Goal: Information Seeking & Learning: Learn about a topic

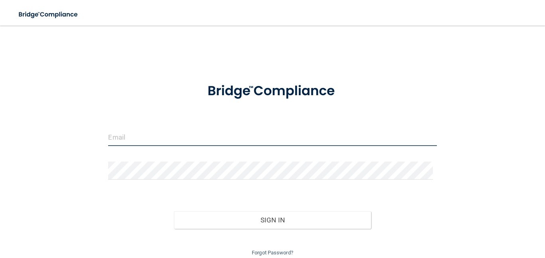
type input "[EMAIL_ADDRESS][DOMAIN_NAME]"
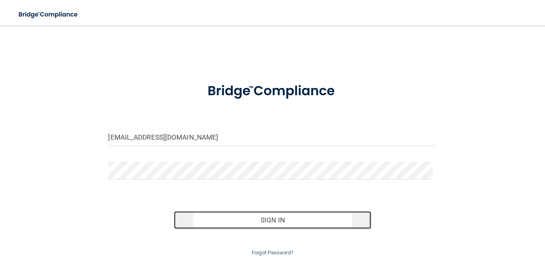
click at [281, 185] on button "Sign In" at bounding box center [272, 220] width 197 height 18
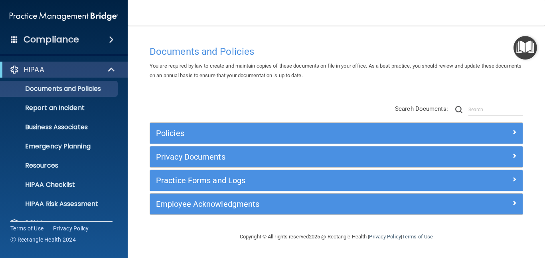
click at [77, 38] on h4 "Compliance" at bounding box center [51, 39] width 55 height 11
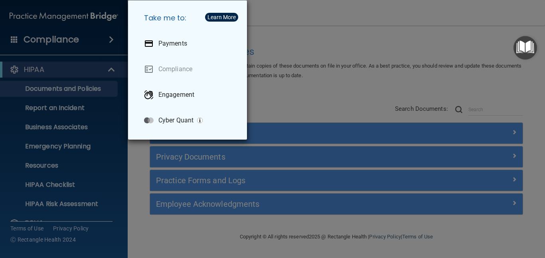
click at [73, 14] on div "Take me to: Payments Compliance Engagement Cyber Quant" at bounding box center [272, 129] width 545 height 258
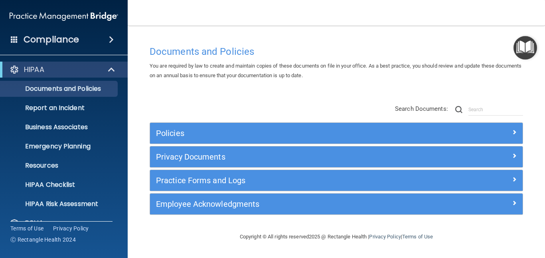
click at [73, 14] on img at bounding box center [64, 16] width 109 height 16
click at [123, 134] on li "Business Associates" at bounding box center [64, 127] width 145 height 16
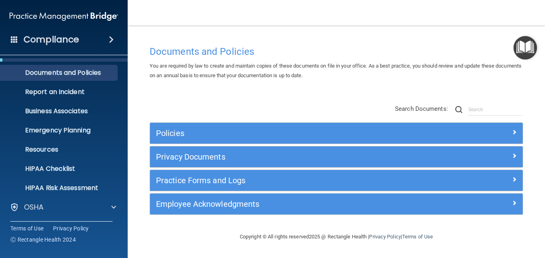
scroll to position [74, 0]
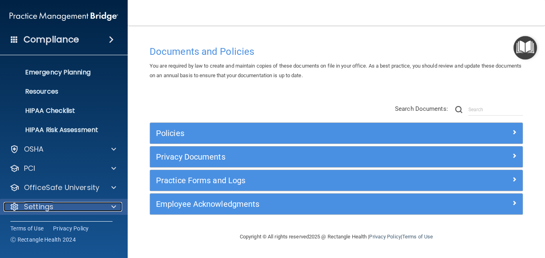
click at [103, 185] on div at bounding box center [113, 207] width 20 height 10
click at [115, 185] on span at bounding box center [113, 207] width 5 height 10
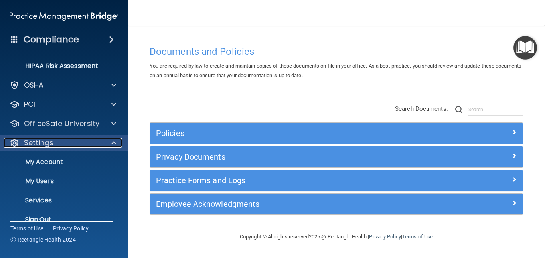
scroll to position [151, 0]
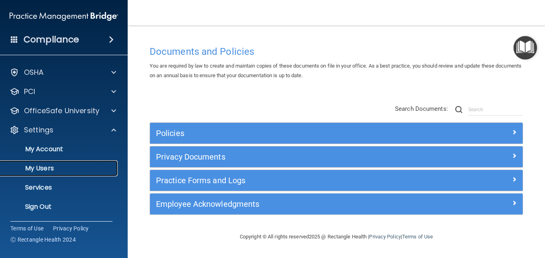
click at [77, 172] on link "My Users" at bounding box center [55, 168] width 126 height 16
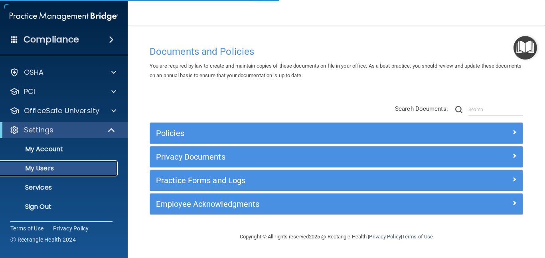
scroll to position [16, 0]
select select "20"
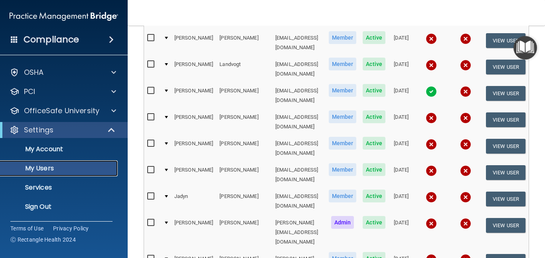
scroll to position [250, 0]
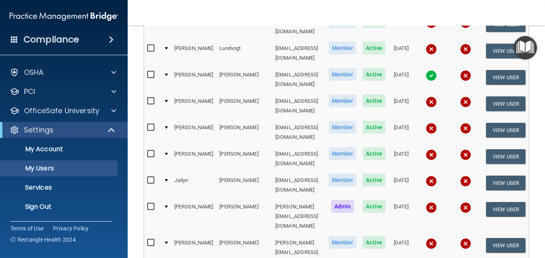
click at [166, 185] on div at bounding box center [166, 242] width 3 height 2
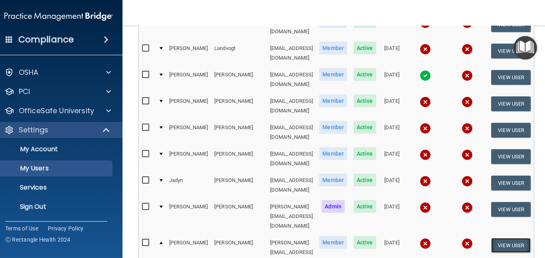
click at [321, 185] on button "View User" at bounding box center [512, 245] width 40 height 15
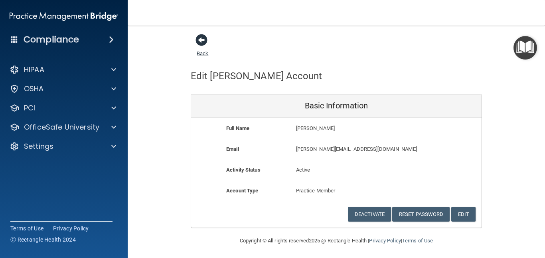
click at [198, 40] on span at bounding box center [202, 40] width 12 height 12
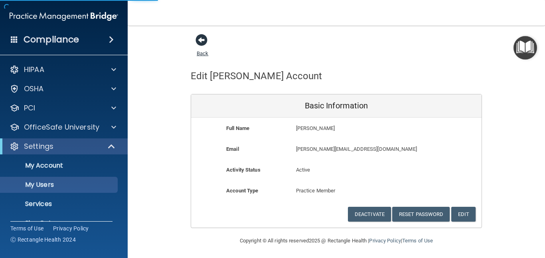
select select "20"
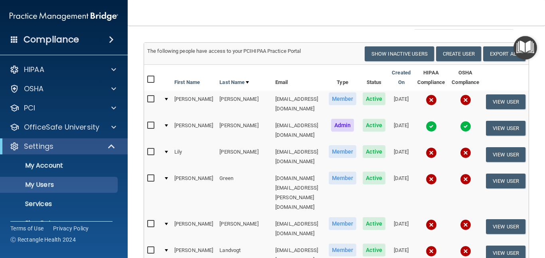
scroll to position [64, 0]
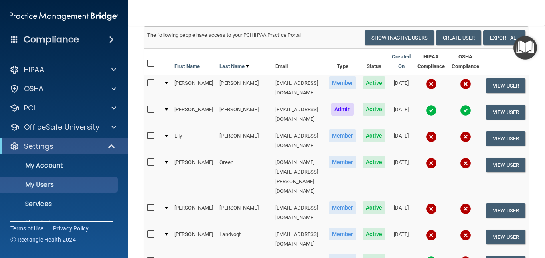
click at [321, 185] on span "Active" at bounding box center [374, 233] width 23 height 13
click at [321, 185] on button "View User" at bounding box center [506, 236] width 40 height 15
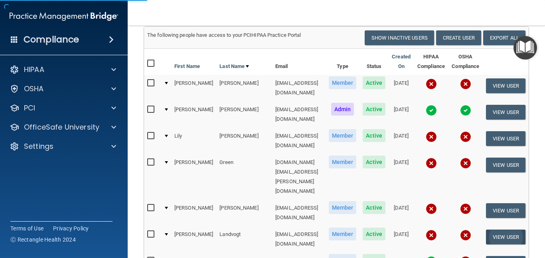
scroll to position [2, 0]
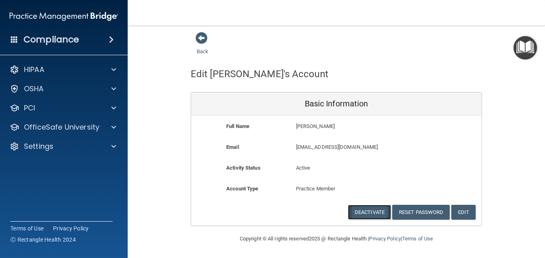
click at [321, 185] on button "Deactivate" at bounding box center [369, 211] width 43 height 15
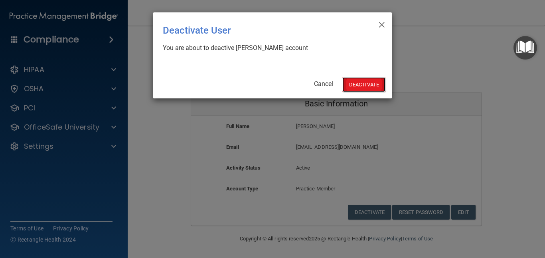
click at [321, 84] on button "Deactivate" at bounding box center [364, 84] width 43 height 15
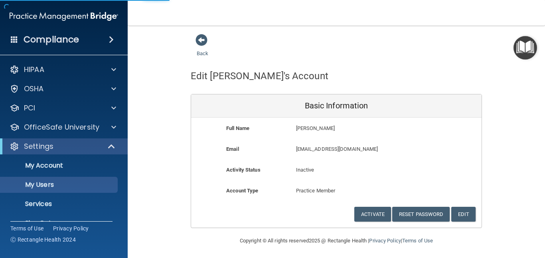
select select "20"
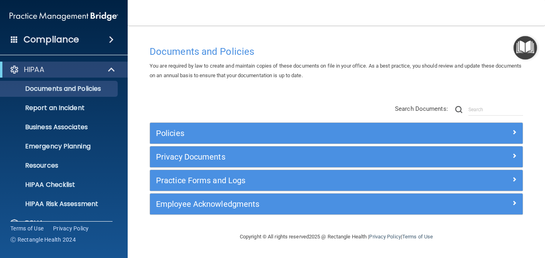
click at [13, 36] on span at bounding box center [14, 39] width 7 height 7
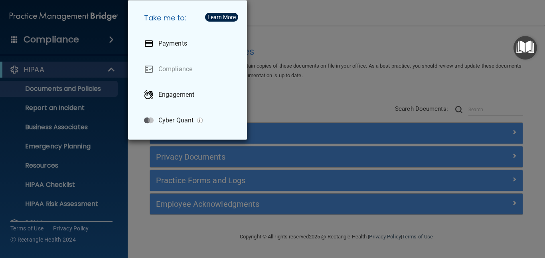
click at [259, 34] on div "Take me to: Payments Compliance Engagement Cyber Quant" at bounding box center [272, 129] width 545 height 258
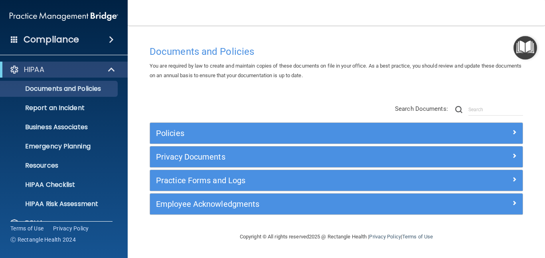
click at [15, 38] on span at bounding box center [14, 39] width 7 height 7
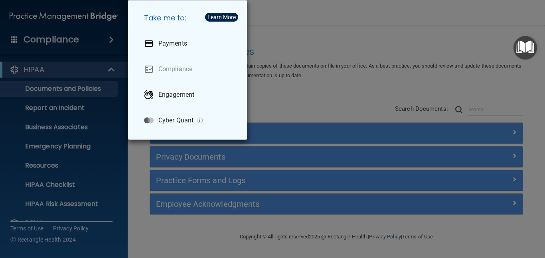
click at [350, 99] on div "Take me to: Payments Compliance Engagement Cyber Quant" at bounding box center [272, 129] width 545 height 258
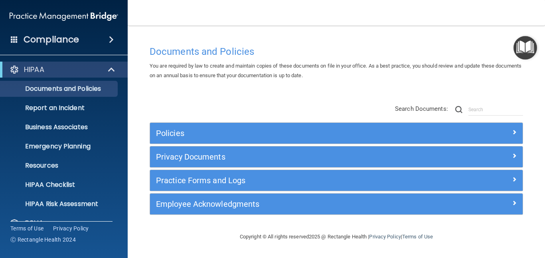
click at [297, 104] on div "Policies Select All (Unselect 0) Unselect All Print Selected (0) Acceptable Use…" at bounding box center [337, 159] width 386 height 127
click at [176, 97] on div "Policies Select All (Unselect 0) Unselect All Print Selected (0) Acceptable Use…" at bounding box center [337, 159] width 386 height 127
click at [122, 196] on li "HIPAA Risk Assessment" at bounding box center [64, 204] width 145 height 16
click at [123, 208] on li "HIPAA Risk Assessment" at bounding box center [64, 204] width 145 height 16
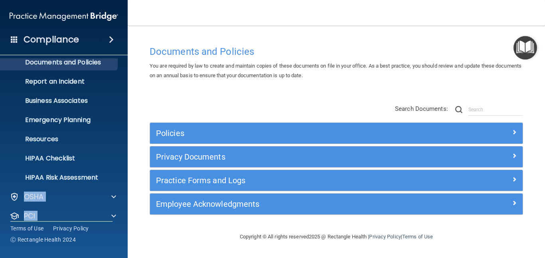
scroll to position [74, 0]
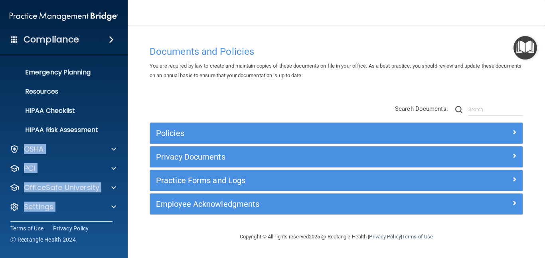
drag, startPoint x: 123, startPoint y: 208, endPoint x: 118, endPoint y: 218, distance: 10.9
click at [118, 218] on div "HIPAA Documents and Policies Report an Incident Business Associates Emergency P…" at bounding box center [64, 102] width 128 height 236
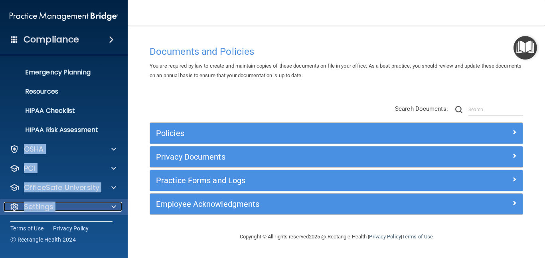
click at [113, 206] on span at bounding box center [113, 207] width 5 height 10
click at [123, 212] on div "Settings" at bounding box center [64, 206] width 128 height 16
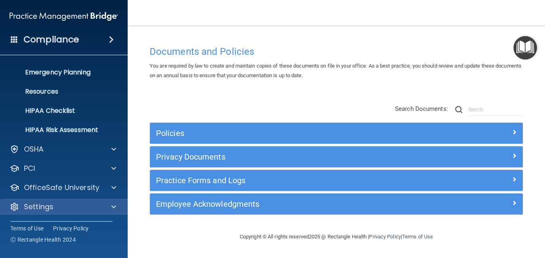
click at [123, 212] on div "Settings" at bounding box center [64, 206] width 128 height 16
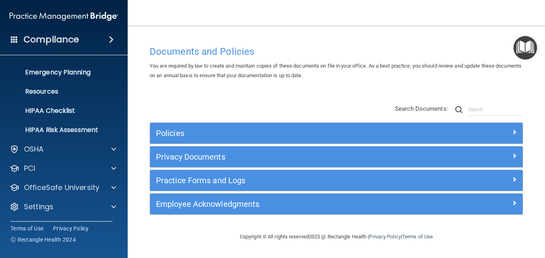
click at [123, 221] on div "Compliance HIPAA Documents and Policies Report an Incident Business Associates …" at bounding box center [64, 129] width 128 height 258
click at [124, 216] on div "HIPAA Documents and Policies Report an Incident Business Associates Emergency P…" at bounding box center [64, 102] width 128 height 236
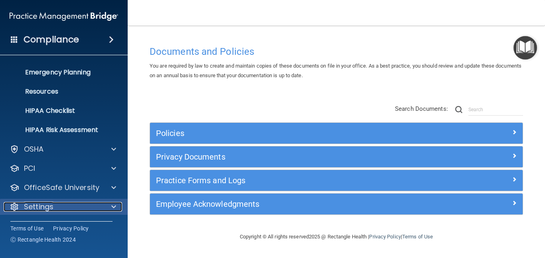
click at [112, 210] on span at bounding box center [113, 207] width 5 height 10
click at [10, 202] on link "Settings" at bounding box center [63, 207] width 107 height 10
click at [115, 207] on span at bounding box center [113, 207] width 5 height 10
click at [14, 205] on div at bounding box center [15, 207] width 10 height 10
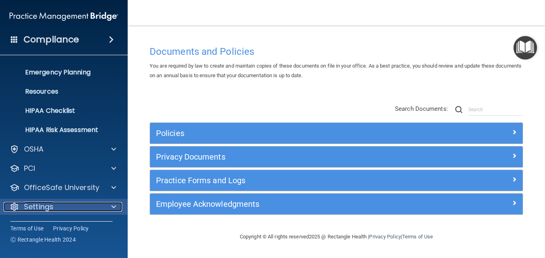
click at [14, 205] on div at bounding box center [15, 207] width 10 height 10
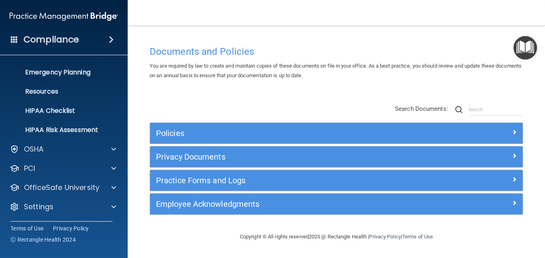
click at [124, 218] on div "HIPAA Documents and Policies Report an Incident Business Associates Emergency P…" at bounding box center [64, 102] width 128 height 236
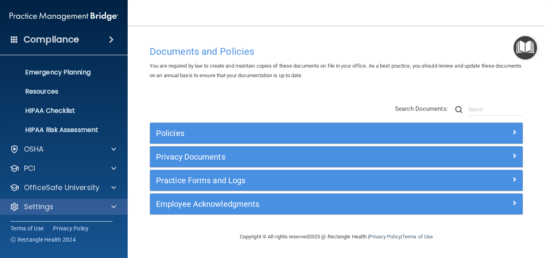
click at [121, 211] on div "Settings" at bounding box center [64, 206] width 128 height 16
click at [113, 211] on div "Settings" at bounding box center [64, 206] width 128 height 16
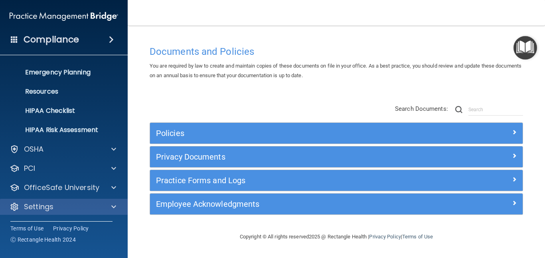
click at [107, 214] on div "Settings" at bounding box center [64, 206] width 128 height 16
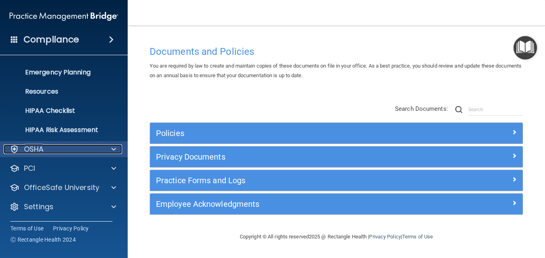
click at [111, 151] on span at bounding box center [113, 149] width 5 height 10
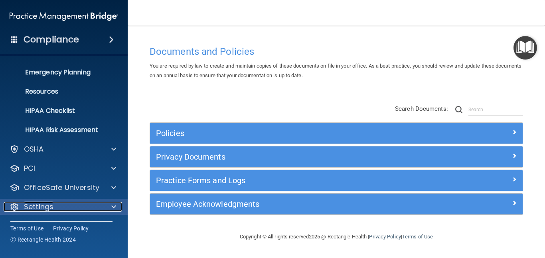
click at [113, 204] on span at bounding box center [113, 207] width 5 height 10
click at [113, 207] on span at bounding box center [113, 207] width 5 height 10
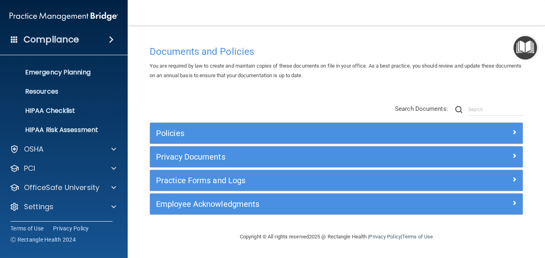
click at [95, 216] on div "HIPAA Documents and Policies Report an Incident Business Associates Emergency P…" at bounding box center [64, 102] width 128 height 236
click at [95, 218] on div "HIPAA Documents and Policies Report an Incident Business Associates Emergency P…" at bounding box center [64, 102] width 128 height 236
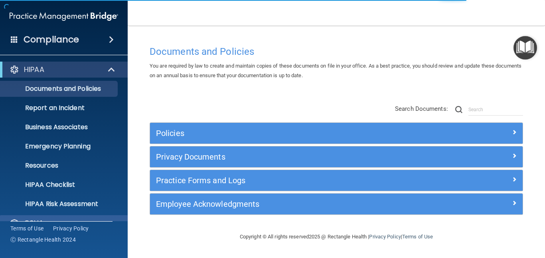
click at [118, 217] on div "OSHA" at bounding box center [64, 223] width 128 height 16
click at [95, 217] on div "OSHA" at bounding box center [64, 223] width 128 height 16
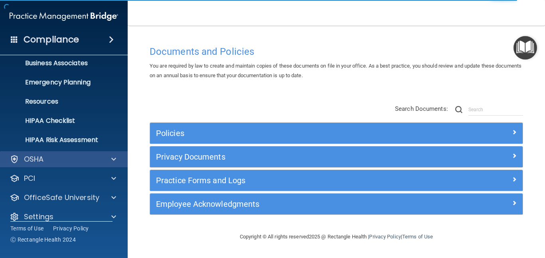
scroll to position [74, 0]
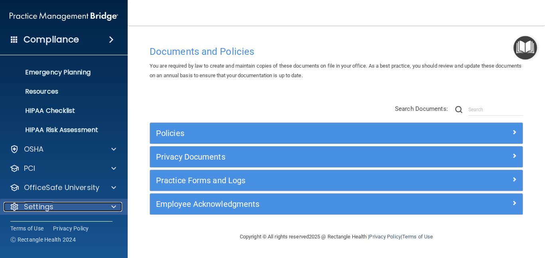
click at [72, 206] on div "Settings" at bounding box center [53, 207] width 99 height 10
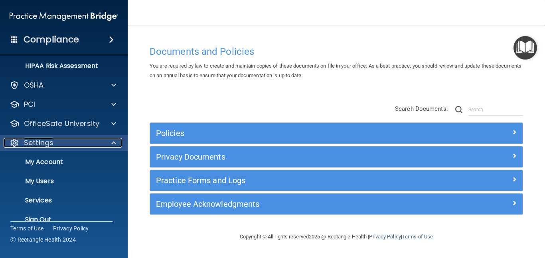
scroll to position [151, 0]
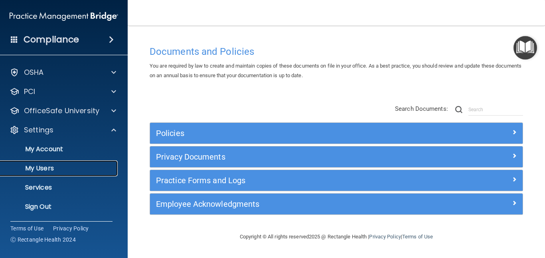
click at [65, 168] on p "My Users" at bounding box center [59, 168] width 109 height 8
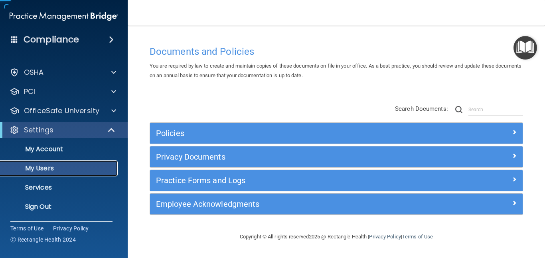
scroll to position [16, 0]
select select "20"
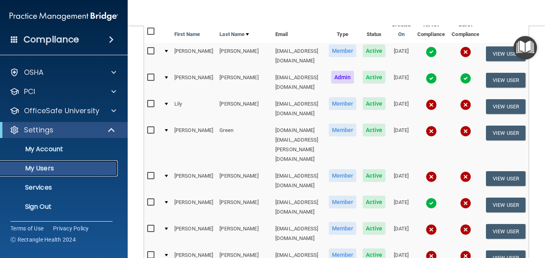
scroll to position [80, 0]
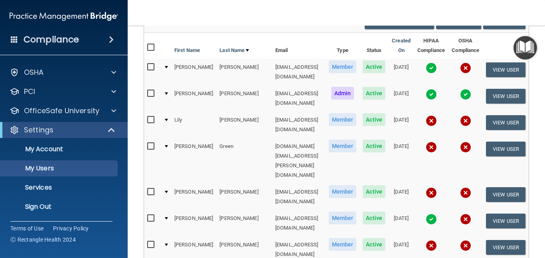
click at [460, 89] on img at bounding box center [465, 94] width 11 height 11
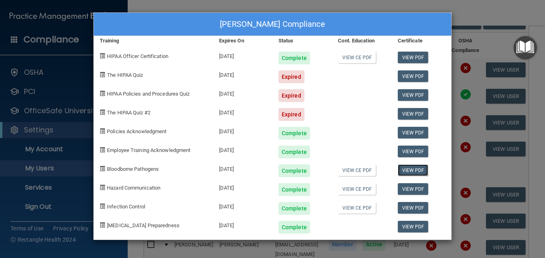
click at [403, 169] on link "View PDF" at bounding box center [413, 170] width 31 height 12
click at [483, 21] on div "Desiree Duncan's Compliance Training Expires On Status Cont. Education Certific…" at bounding box center [272, 129] width 545 height 258
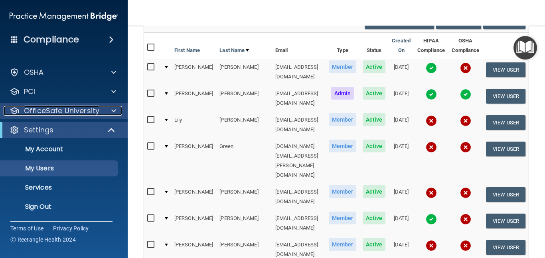
click at [110, 113] on div at bounding box center [113, 111] width 20 height 10
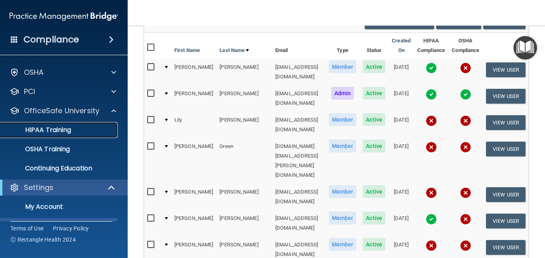
click at [67, 127] on p "HIPAA Training" at bounding box center [38, 130] width 66 height 8
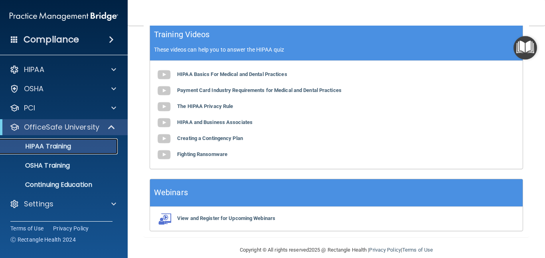
scroll to position [289, 0]
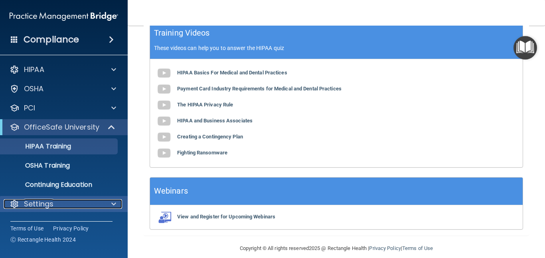
click at [65, 207] on div "Settings" at bounding box center [53, 204] width 99 height 10
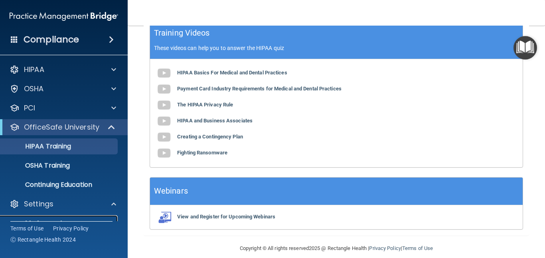
click at [62, 218] on link "My Account" at bounding box center [55, 223] width 126 height 16
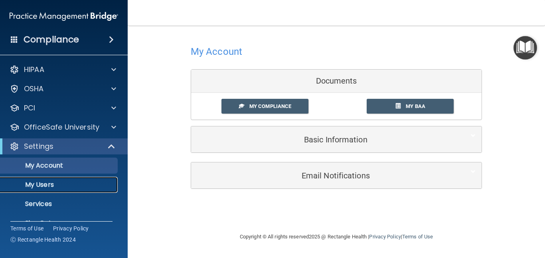
click at [55, 182] on p "My Users" at bounding box center [59, 184] width 109 height 8
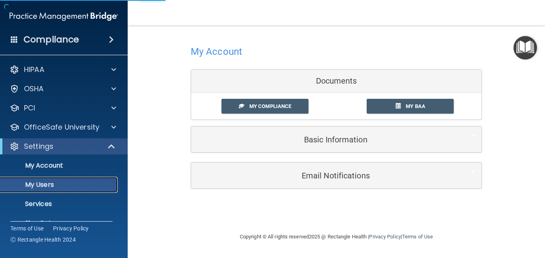
select select "20"
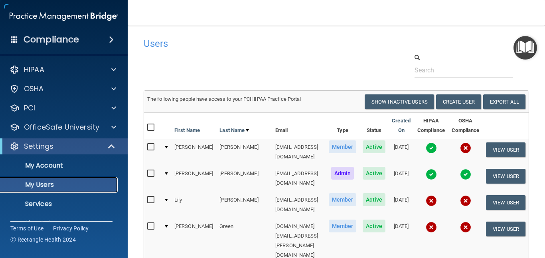
click at [55, 182] on p "My Users" at bounding box center [59, 184] width 109 height 8
click at [499, 171] on button "View User" at bounding box center [506, 175] width 40 height 15
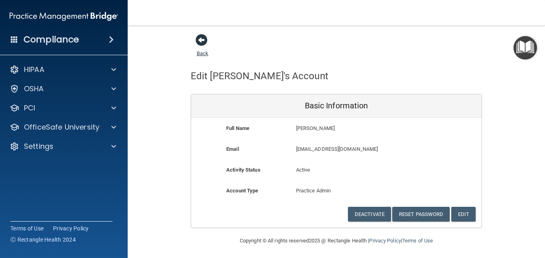
click at [200, 36] on span at bounding box center [202, 40] width 12 height 12
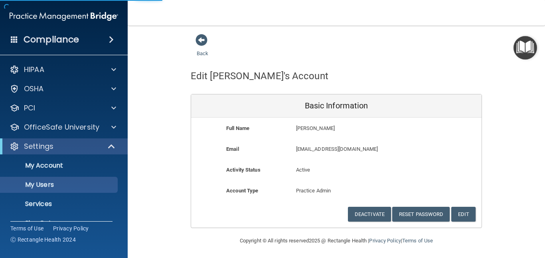
select select "20"
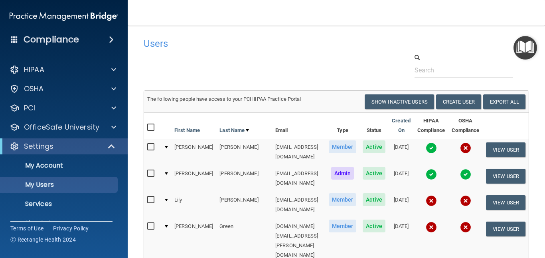
click at [150, 170] on input "checkbox" at bounding box center [151, 173] width 9 height 6
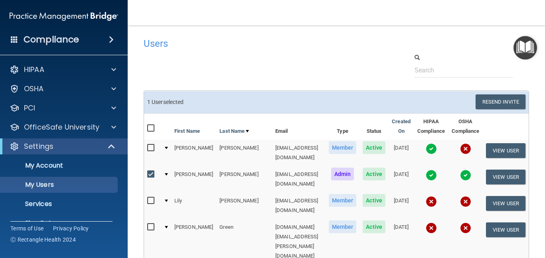
click at [150, 171] on input "checkbox" at bounding box center [151, 174] width 9 height 6
checkbox input "false"
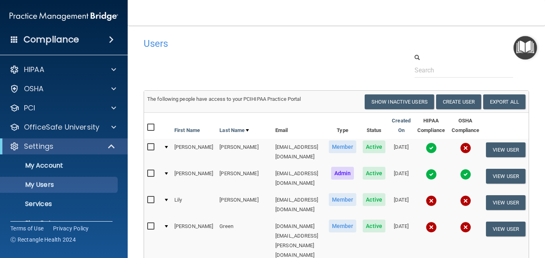
click at [166, 172] on div at bounding box center [166, 173] width 3 height 2
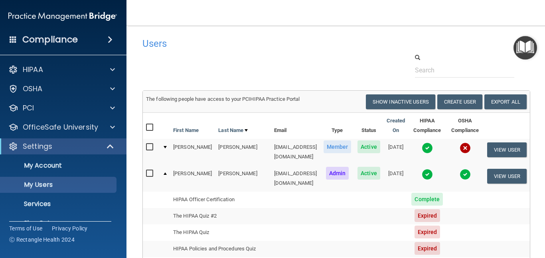
click at [426, 214] on span "Expired" at bounding box center [428, 215] width 26 height 13
click at [181, 217] on td "The HIPAA Quiz #2" at bounding box center [220, 216] width 101 height 16
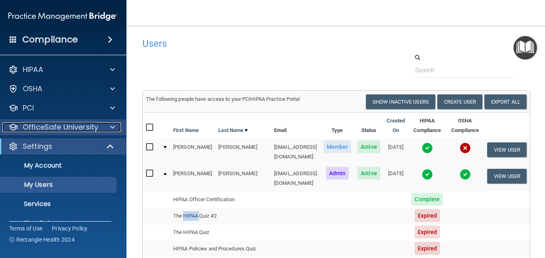
click at [110, 127] on span at bounding box center [112, 127] width 5 height 10
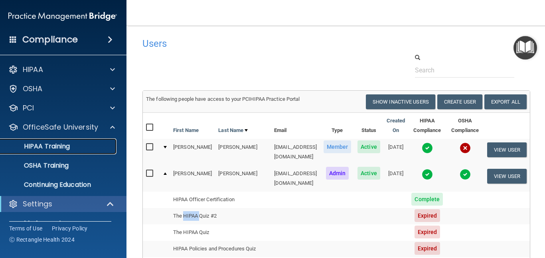
click at [51, 147] on p "HIPAA Training" at bounding box center [37, 146] width 66 height 8
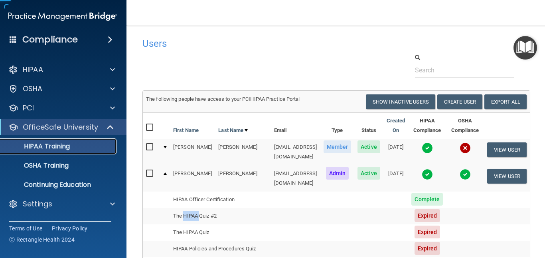
click at [51, 147] on p "HIPAA Training" at bounding box center [37, 146] width 66 height 8
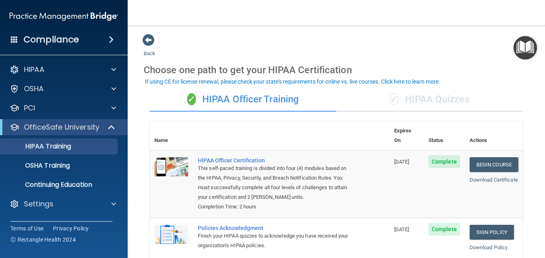
click at [417, 100] on div "✓ HIPAA Quizzes" at bounding box center [430, 99] width 187 height 24
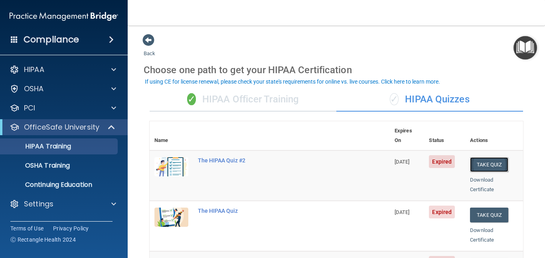
click at [475, 157] on button "Take Quiz" at bounding box center [489, 164] width 38 height 15
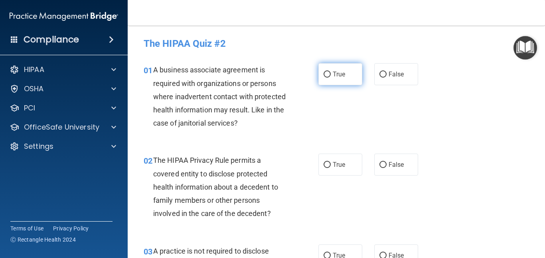
click at [324, 74] on input "True" at bounding box center [327, 74] width 7 height 6
radio input "true"
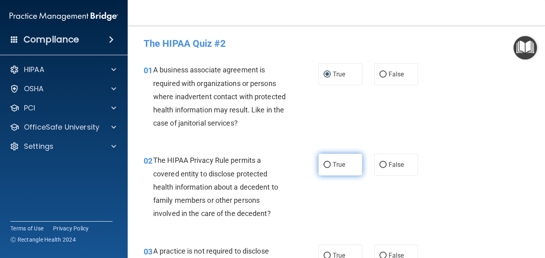
click at [324, 165] on input "True" at bounding box center [327, 165] width 7 height 6
radio input "true"
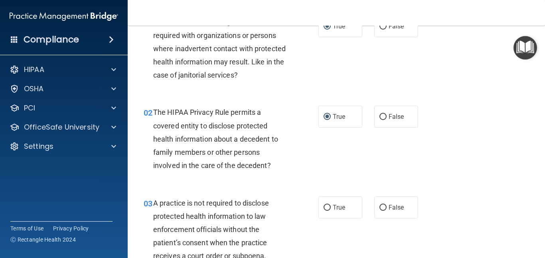
scroll to position [64, 0]
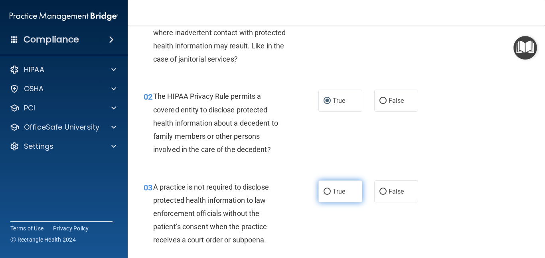
click at [324, 192] on input "True" at bounding box center [327, 191] width 7 height 6
radio input "true"
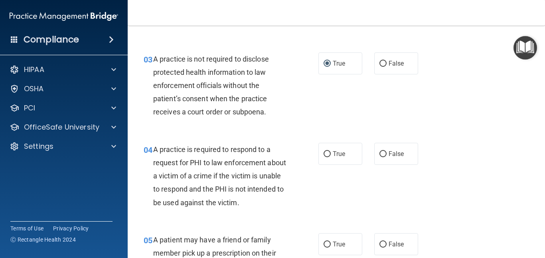
scroll to position [208, 0]
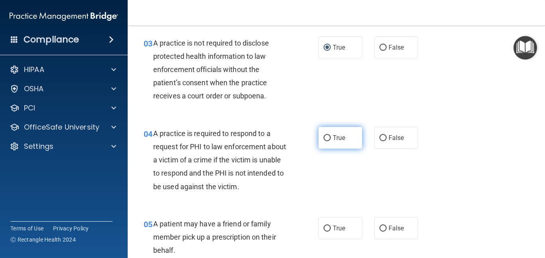
click at [326, 136] on input "True" at bounding box center [327, 138] width 7 height 6
radio input "true"
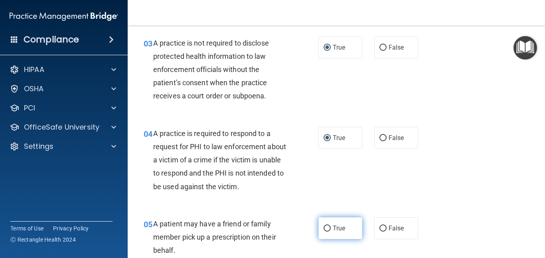
click at [324, 227] on input "True" at bounding box center [327, 228] width 7 height 6
radio input "true"
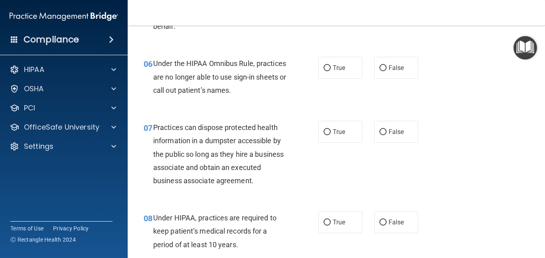
scroll to position [447, 0]
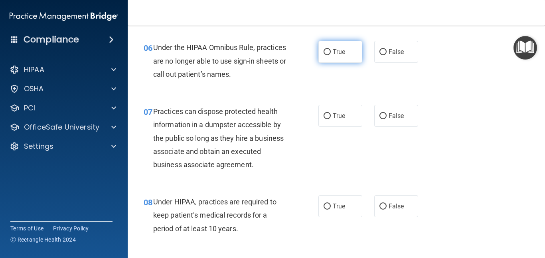
click at [324, 52] on input "True" at bounding box center [327, 52] width 7 height 6
radio input "true"
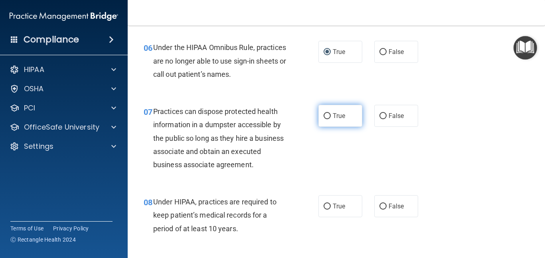
click at [324, 117] on input "True" at bounding box center [327, 116] width 7 height 6
radio input "true"
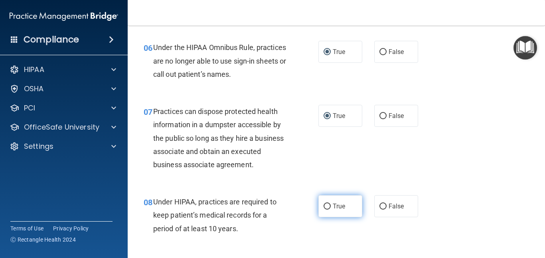
click at [324, 206] on input "True" at bounding box center [327, 206] width 7 height 6
radio input "true"
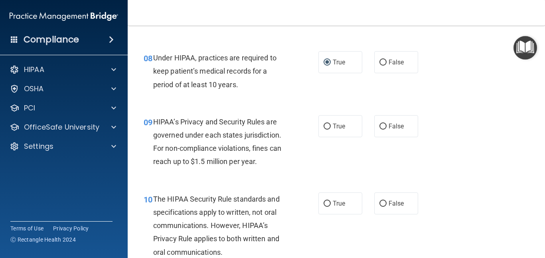
scroll to position [607, 0]
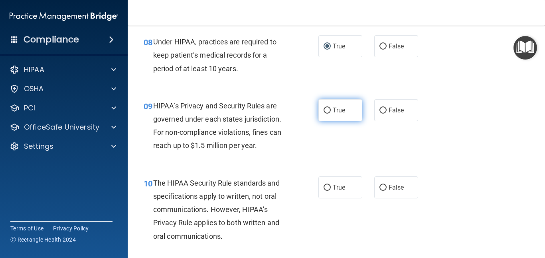
click at [325, 109] on input "True" at bounding box center [327, 110] width 7 height 6
radio input "true"
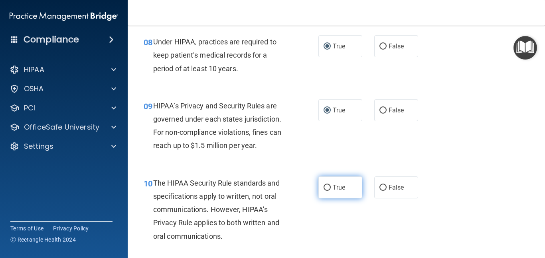
click at [324, 184] on input "True" at bounding box center [327, 187] width 7 height 6
radio input "true"
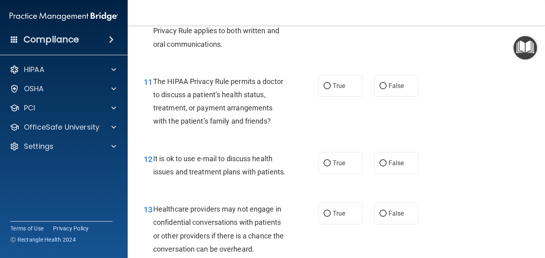
scroll to position [815, 0]
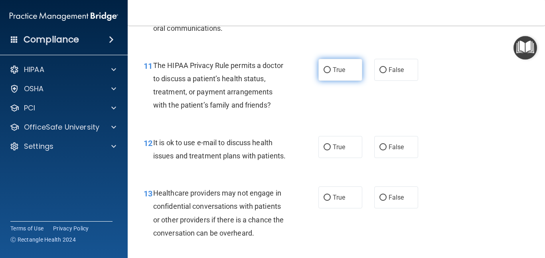
click at [325, 69] on input "True" at bounding box center [327, 70] width 7 height 6
radio input "true"
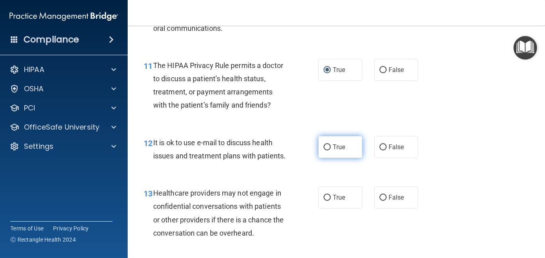
click at [324, 146] on input "True" at bounding box center [327, 147] width 7 height 6
radio input "true"
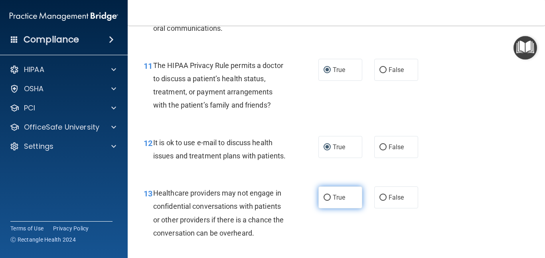
click at [325, 200] on input "True" at bounding box center [327, 197] width 7 height 6
radio input "true"
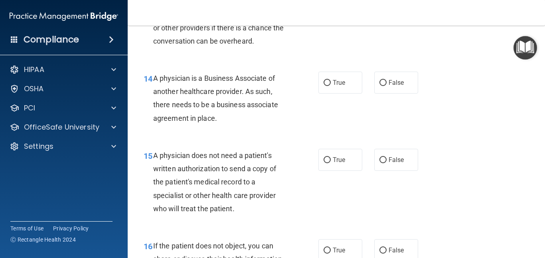
scroll to position [1022, 0]
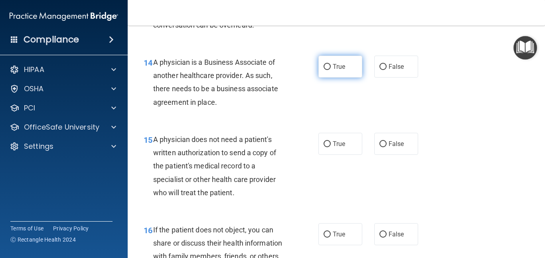
click at [324, 70] on input "True" at bounding box center [327, 67] width 7 height 6
radio input "true"
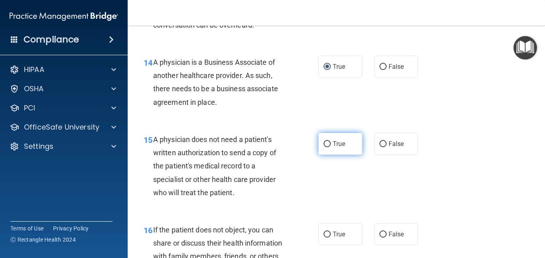
click at [324, 147] on input "True" at bounding box center [327, 144] width 7 height 6
radio input "true"
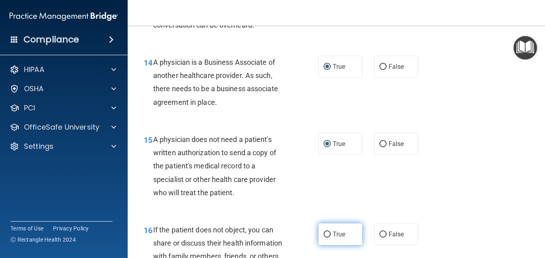
click at [324, 237] on input "True" at bounding box center [327, 234] width 7 height 6
radio input "true"
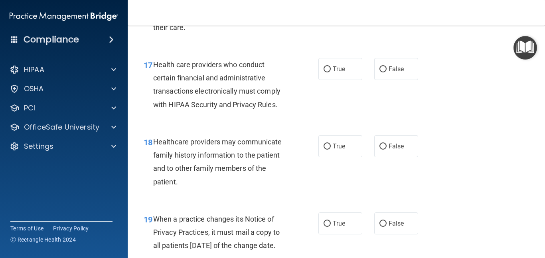
scroll to position [1293, 0]
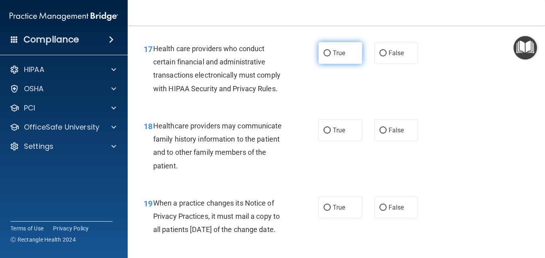
click at [325, 56] on input "True" at bounding box center [327, 53] width 7 height 6
radio input "true"
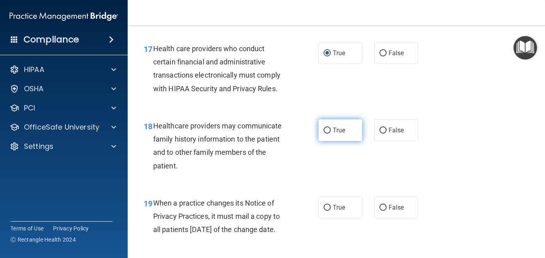
click at [325, 133] on input "True" at bounding box center [327, 130] width 7 height 6
radio input "true"
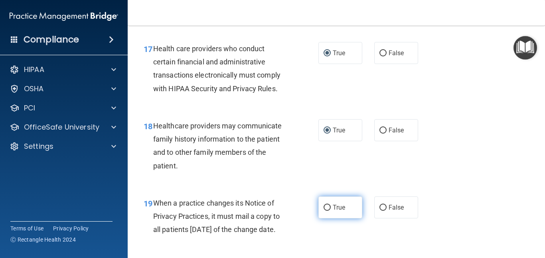
click at [324, 210] on input "True" at bounding box center [327, 207] width 7 height 6
radio input "true"
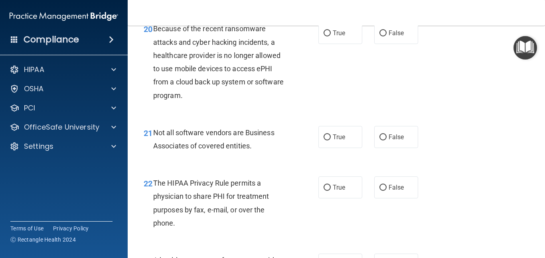
scroll to position [1547, 0]
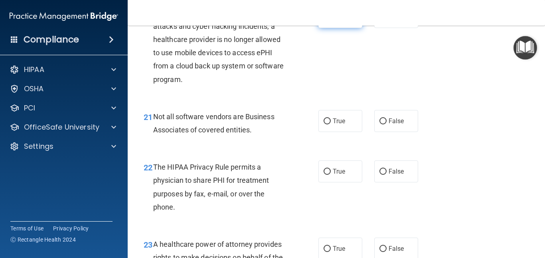
click at [324, 20] on input "True" at bounding box center [327, 17] width 7 height 6
radio input "true"
click at [324, 124] on input "True" at bounding box center [327, 121] width 7 height 6
radio input "true"
click at [325, 174] on input "True" at bounding box center [327, 171] width 7 height 6
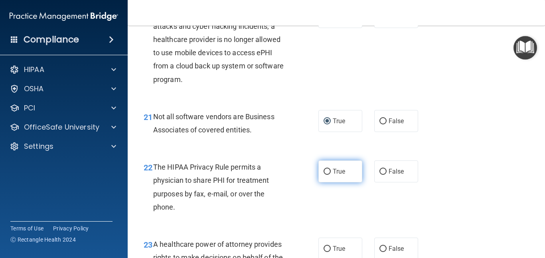
radio input "true"
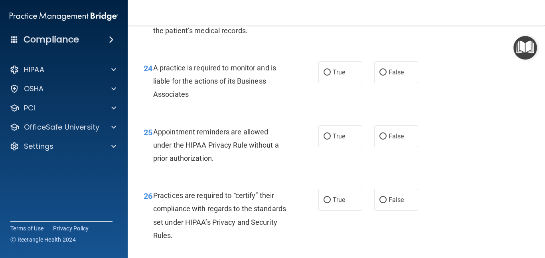
scroll to position [1784, 0]
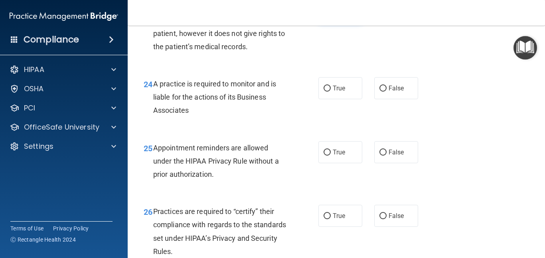
click at [325, 14] on input "True" at bounding box center [327, 11] width 7 height 6
radio input "true"
click at [324, 91] on input "True" at bounding box center [327, 88] width 7 height 6
radio input "true"
click at [324, 155] on input "True" at bounding box center [327, 152] width 7 height 6
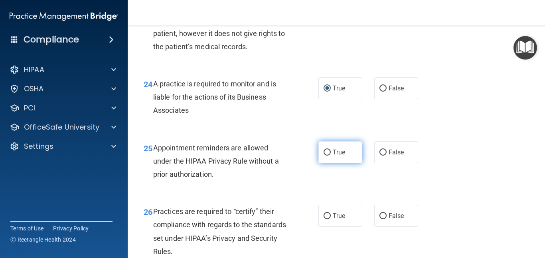
radio input "true"
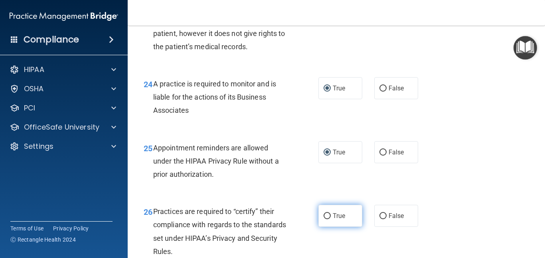
click at [325, 219] on input "True" at bounding box center [327, 216] width 7 height 6
radio input "true"
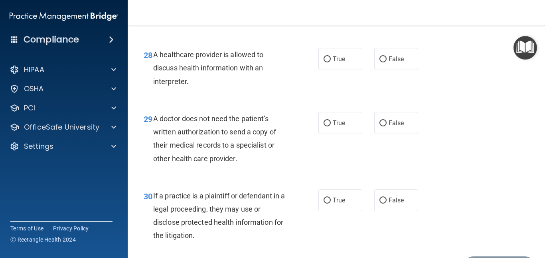
scroll to position [2092, 0]
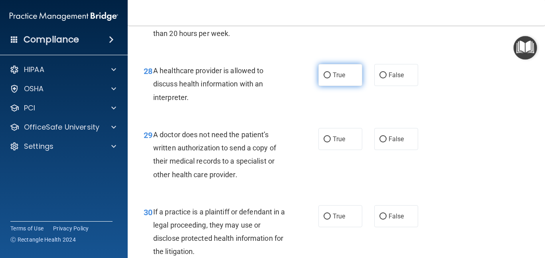
click at [325, 78] on input "True" at bounding box center [327, 75] width 7 height 6
radio input "true"
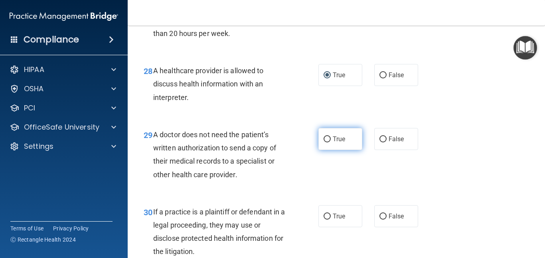
click at [324, 142] on input "True" at bounding box center [327, 139] width 7 height 6
radio input "true"
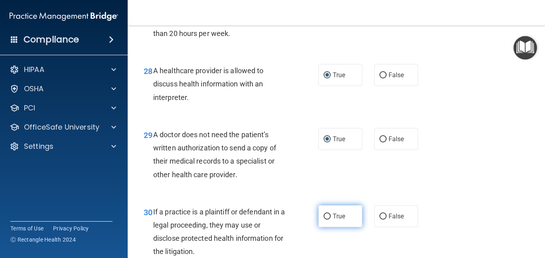
click at [324, 219] on input "True" at bounding box center [327, 216] width 7 height 6
radio input "true"
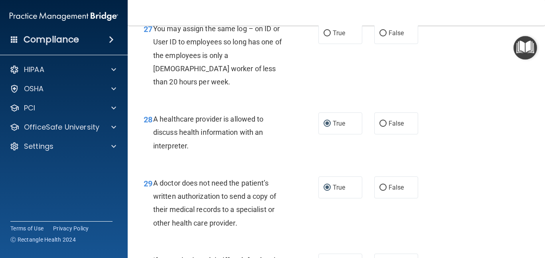
scroll to position [2018, 0]
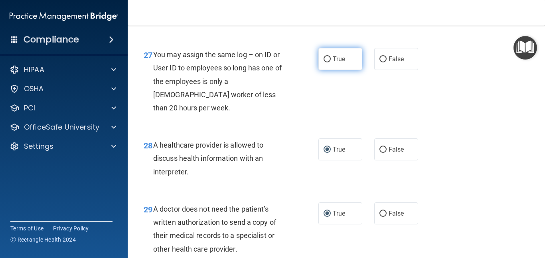
click at [325, 62] on input "True" at bounding box center [327, 59] width 7 height 6
radio input "true"
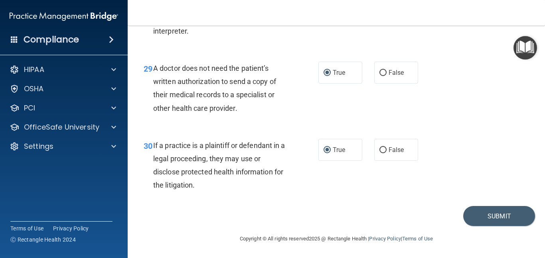
scroll to position [2171, 0]
click at [490, 214] on button "Submit" at bounding box center [500, 216] width 72 height 20
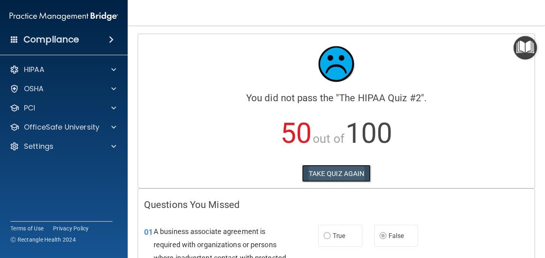
click at [337, 174] on button "TAKE QUIZ AGAIN" at bounding box center [336, 174] width 69 height 18
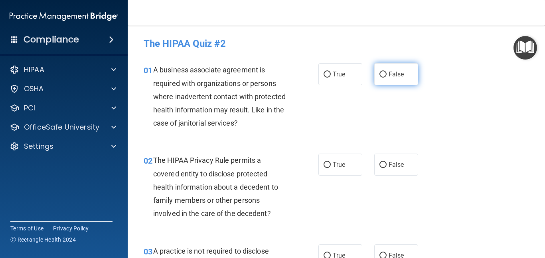
click at [380, 76] on input "False" at bounding box center [383, 74] width 7 height 6
radio input "true"
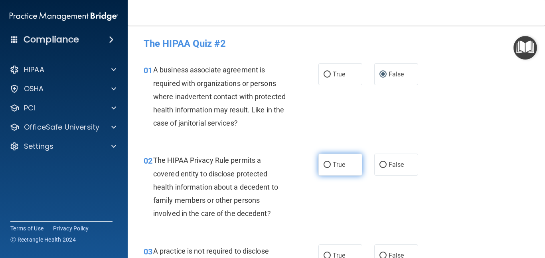
click at [325, 165] on input "True" at bounding box center [327, 165] width 7 height 6
radio input "true"
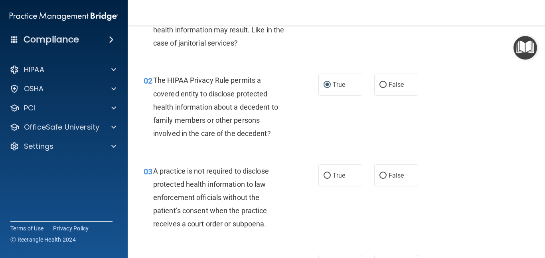
scroll to position [96, 0]
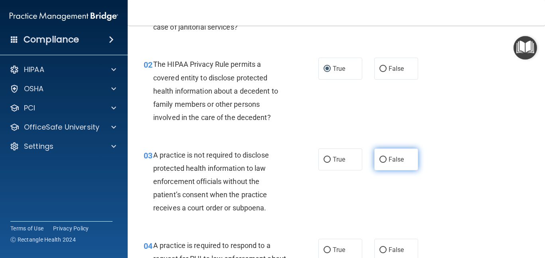
click at [380, 157] on input "False" at bounding box center [383, 160] width 7 height 6
radio input "true"
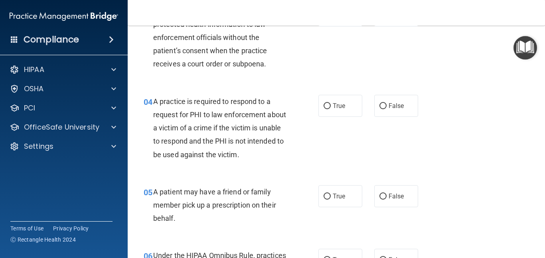
scroll to position [256, 0]
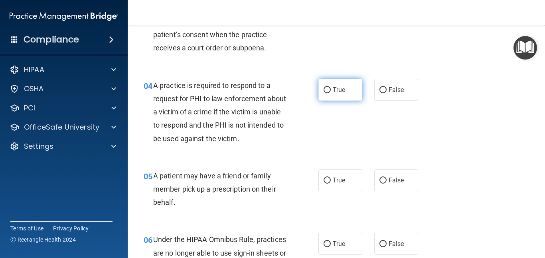
click at [324, 88] on input "True" at bounding box center [327, 90] width 7 height 6
radio input "true"
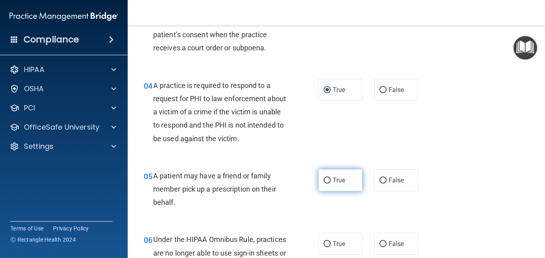
click at [324, 179] on input "True" at bounding box center [327, 180] width 7 height 6
radio input "true"
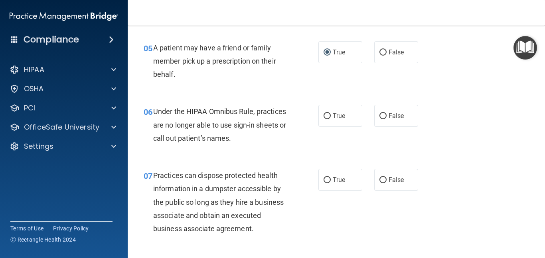
scroll to position [413, 0]
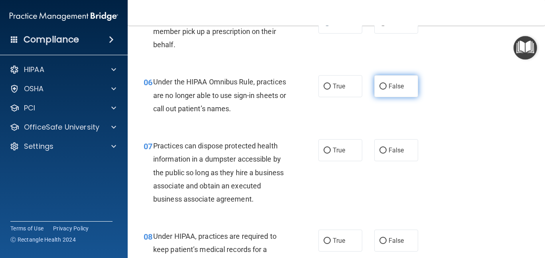
click at [380, 83] on input "False" at bounding box center [383, 86] width 7 height 6
radio input "true"
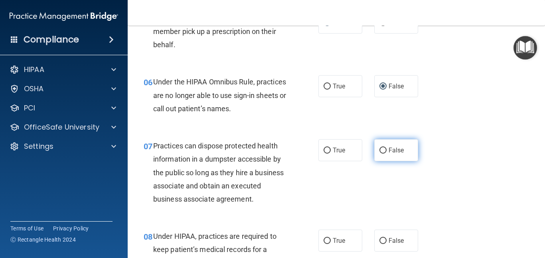
click at [381, 151] on input "False" at bounding box center [383, 150] width 7 height 6
radio input "true"
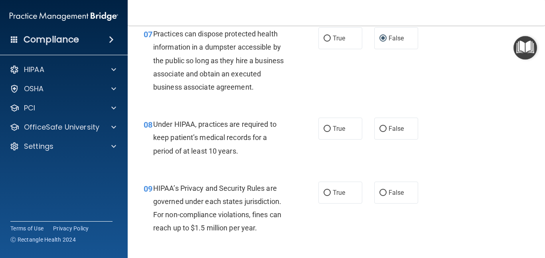
scroll to position [541, 0]
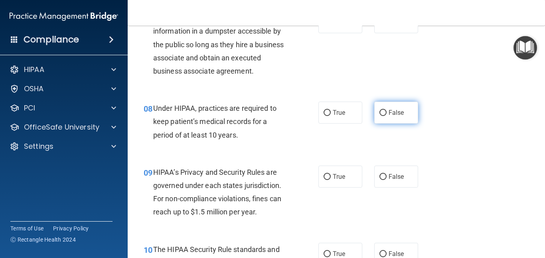
click at [380, 113] on input "False" at bounding box center [383, 113] width 7 height 6
radio input "true"
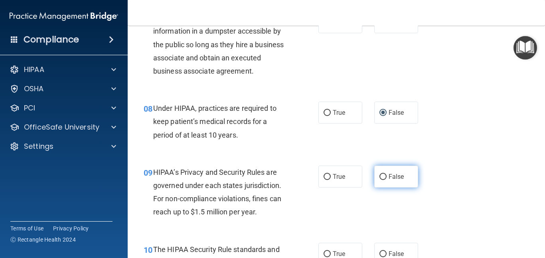
click at [381, 177] on input "False" at bounding box center [383, 177] width 7 height 6
radio input "true"
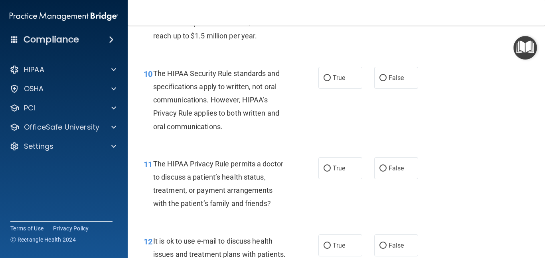
scroll to position [732, 0]
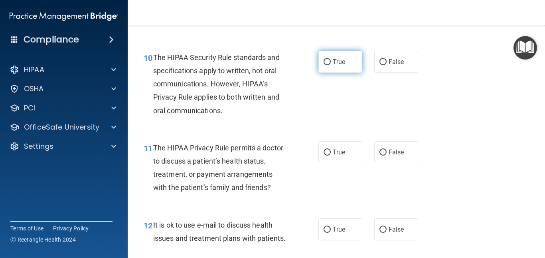
click at [325, 63] on input "True" at bounding box center [327, 62] width 7 height 6
radio input "true"
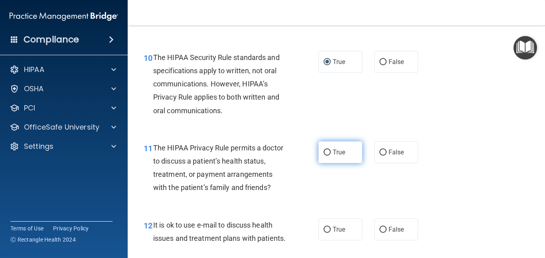
click at [326, 152] on input "True" at bounding box center [327, 152] width 7 height 6
radio input "true"
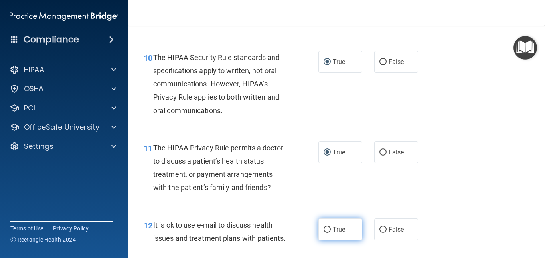
click at [324, 229] on input "True" at bounding box center [327, 229] width 7 height 6
radio input "true"
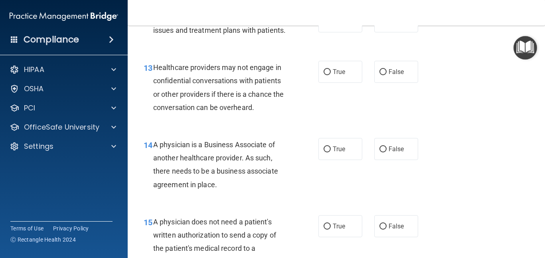
scroll to position [956, 0]
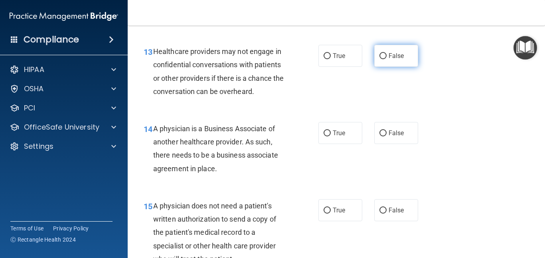
click at [380, 59] on input "False" at bounding box center [383, 56] width 7 height 6
radio input "true"
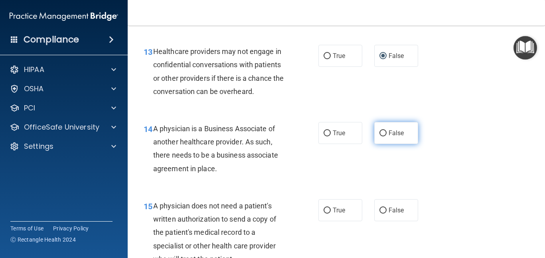
click at [380, 136] on input "False" at bounding box center [383, 133] width 7 height 6
radio input "true"
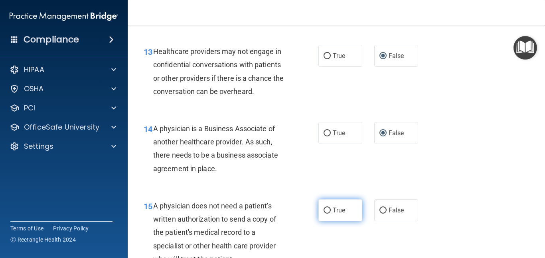
click at [324, 213] on input "True" at bounding box center [327, 210] width 7 height 6
radio input "true"
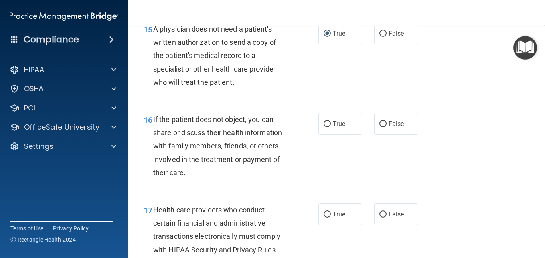
scroll to position [1148, 0]
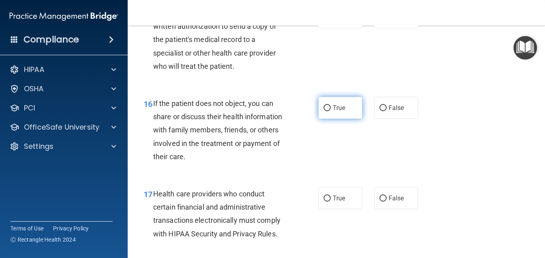
click at [324, 111] on input "True" at bounding box center [327, 108] width 7 height 6
radio input "true"
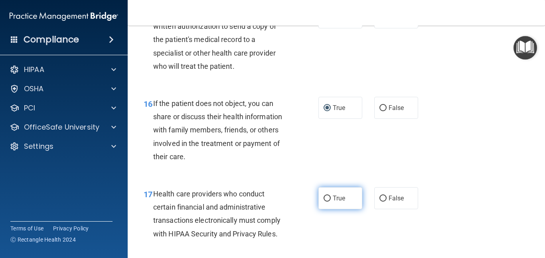
click at [325, 201] on input "True" at bounding box center [327, 198] width 7 height 6
radio input "true"
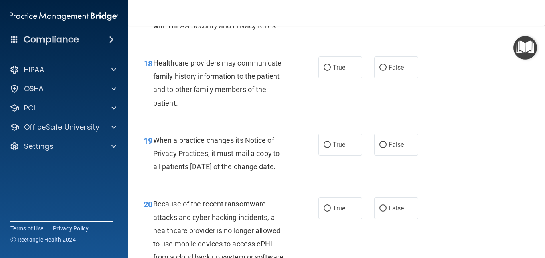
scroll to position [1372, 0]
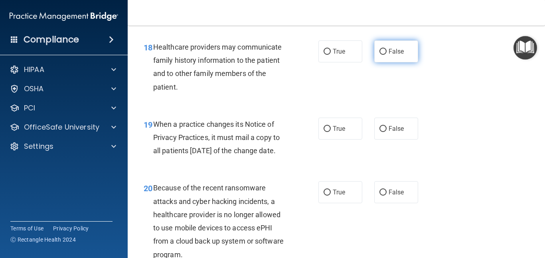
click at [380, 55] on input "False" at bounding box center [383, 52] width 7 height 6
radio input "true"
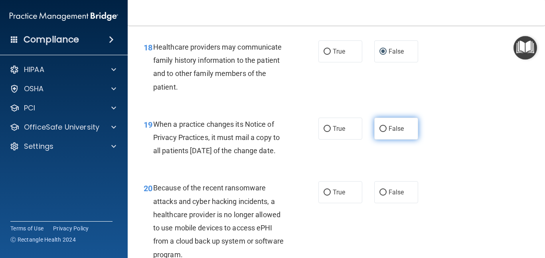
click at [380, 132] on input "False" at bounding box center [383, 129] width 7 height 6
radio input "true"
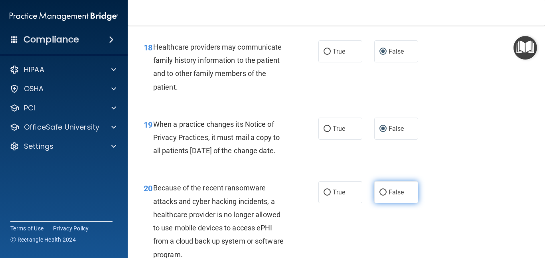
click at [381, 195] on input "False" at bounding box center [383, 192] width 7 height 6
radio input "true"
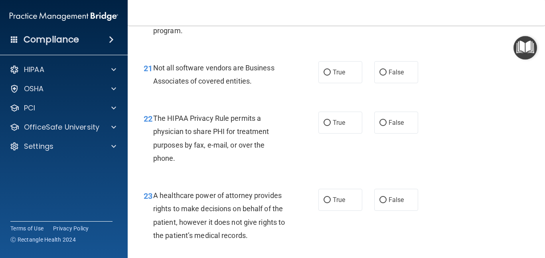
scroll to position [1611, 0]
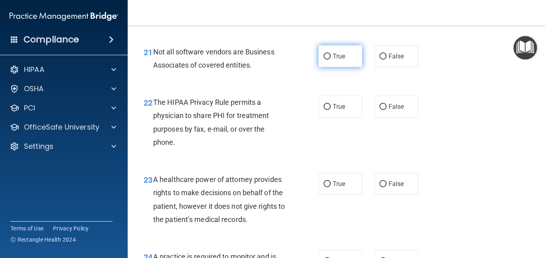
click at [325, 59] on input "True" at bounding box center [327, 57] width 7 height 6
radio input "true"
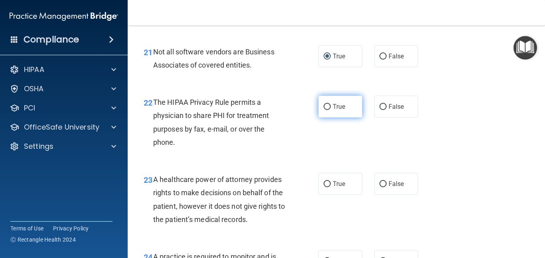
click at [324, 110] on input "True" at bounding box center [327, 107] width 7 height 6
radio input "true"
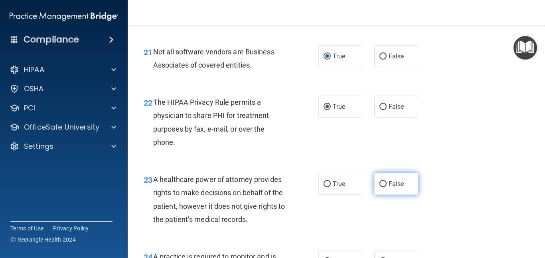
click at [380, 187] on input "False" at bounding box center [383, 184] width 7 height 6
radio input "true"
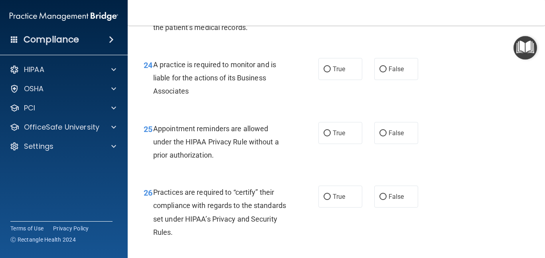
scroll to position [1819, 0]
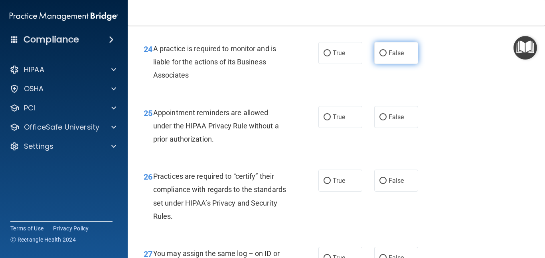
click at [381, 56] on input "False" at bounding box center [383, 53] width 7 height 6
radio input "true"
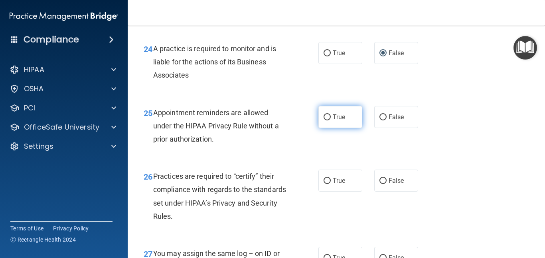
click at [324, 120] on input "True" at bounding box center [327, 117] width 7 height 6
radio input "true"
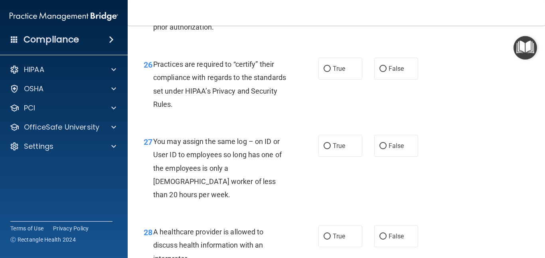
scroll to position [1947, 0]
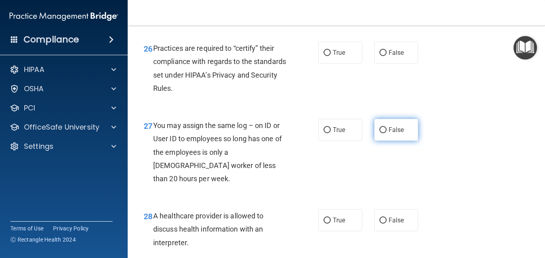
click at [380, 133] on input "False" at bounding box center [383, 130] width 7 height 6
radio input "true"
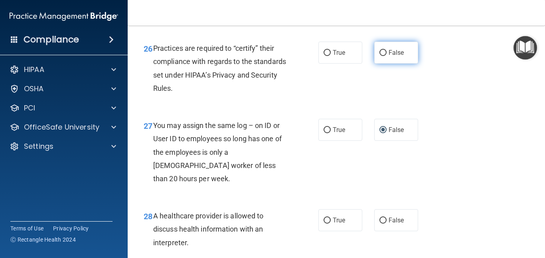
click at [381, 56] on input "False" at bounding box center [383, 53] width 7 height 6
radio input "true"
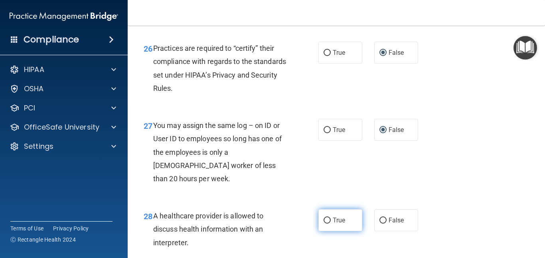
click at [324, 223] on input "True" at bounding box center [327, 220] width 7 height 6
radio input "true"
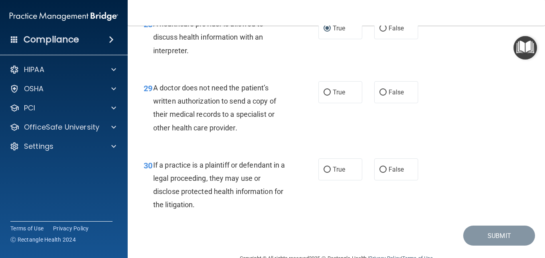
scroll to position [2154, 0]
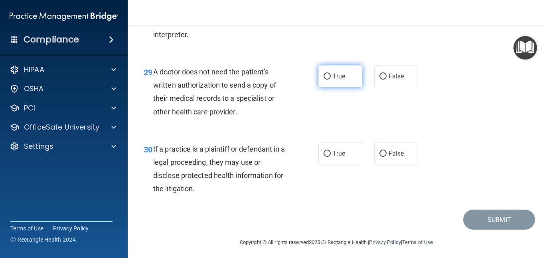
click at [324, 79] on input "True" at bounding box center [327, 76] width 7 height 6
radio input "true"
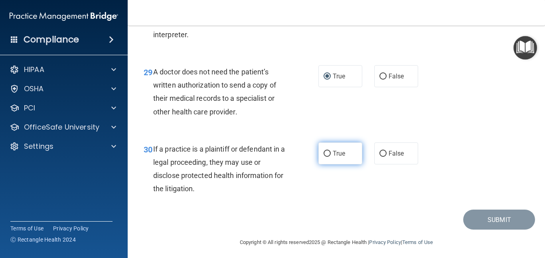
click at [324, 157] on input "True" at bounding box center [327, 154] width 7 height 6
radio input "true"
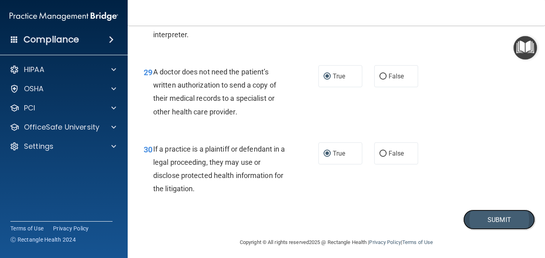
click at [490, 230] on button "Submit" at bounding box center [500, 219] width 72 height 20
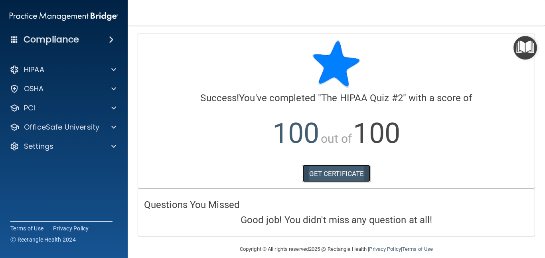
click at [349, 170] on link "GET CERTIFICATE" at bounding box center [337, 174] width 68 height 18
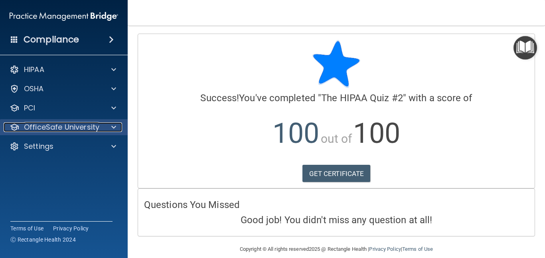
click at [81, 126] on p "OfficeSafe University" at bounding box center [61, 127] width 75 height 10
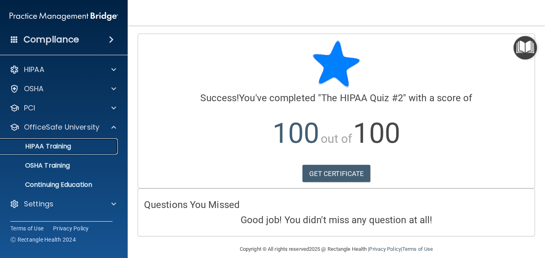
click at [66, 142] on p "HIPAA Training" at bounding box center [38, 146] width 66 height 8
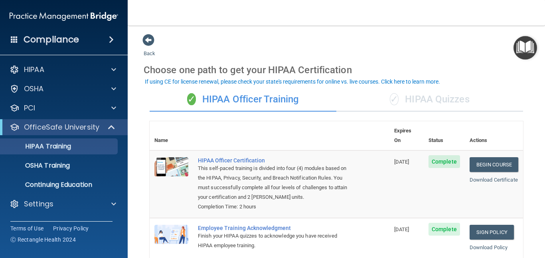
click at [430, 97] on div "✓ HIPAA Quizzes" at bounding box center [430, 99] width 187 height 24
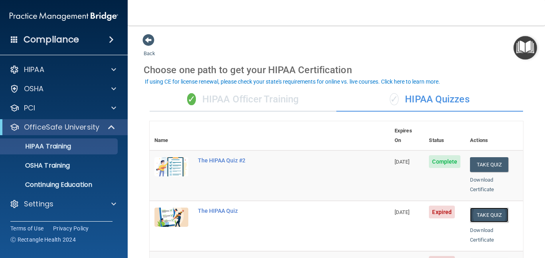
click at [484, 207] on button "Take Quiz" at bounding box center [489, 214] width 38 height 15
